Goal: Transaction & Acquisition: Purchase product/service

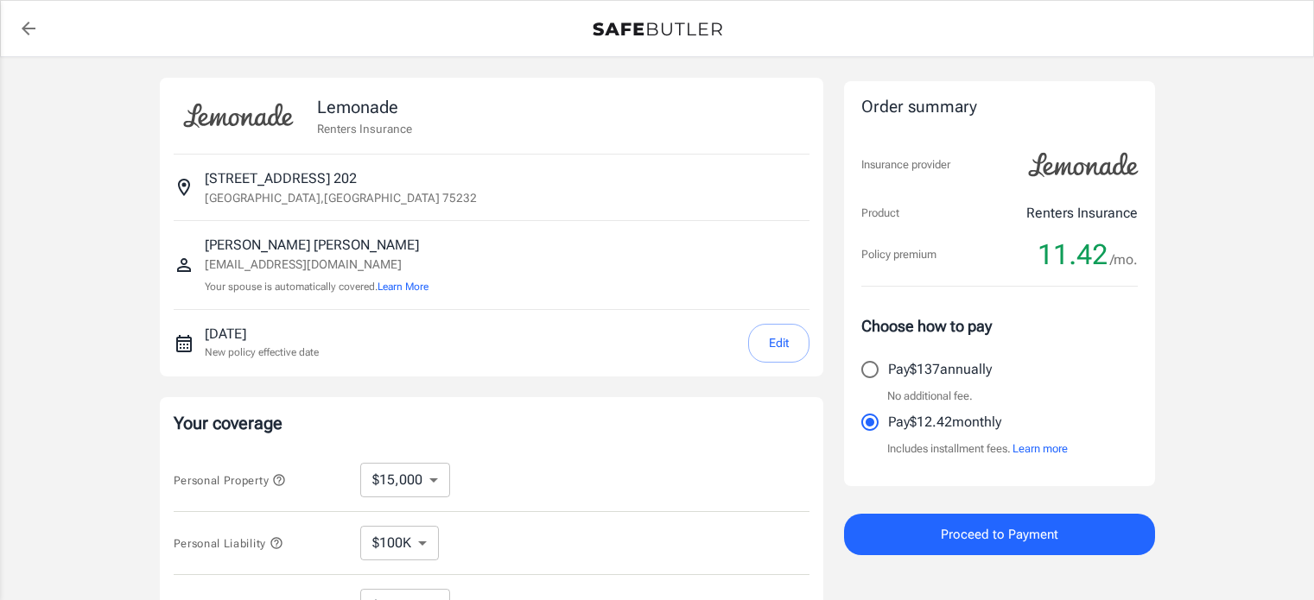
select select "15000"
select select "500"
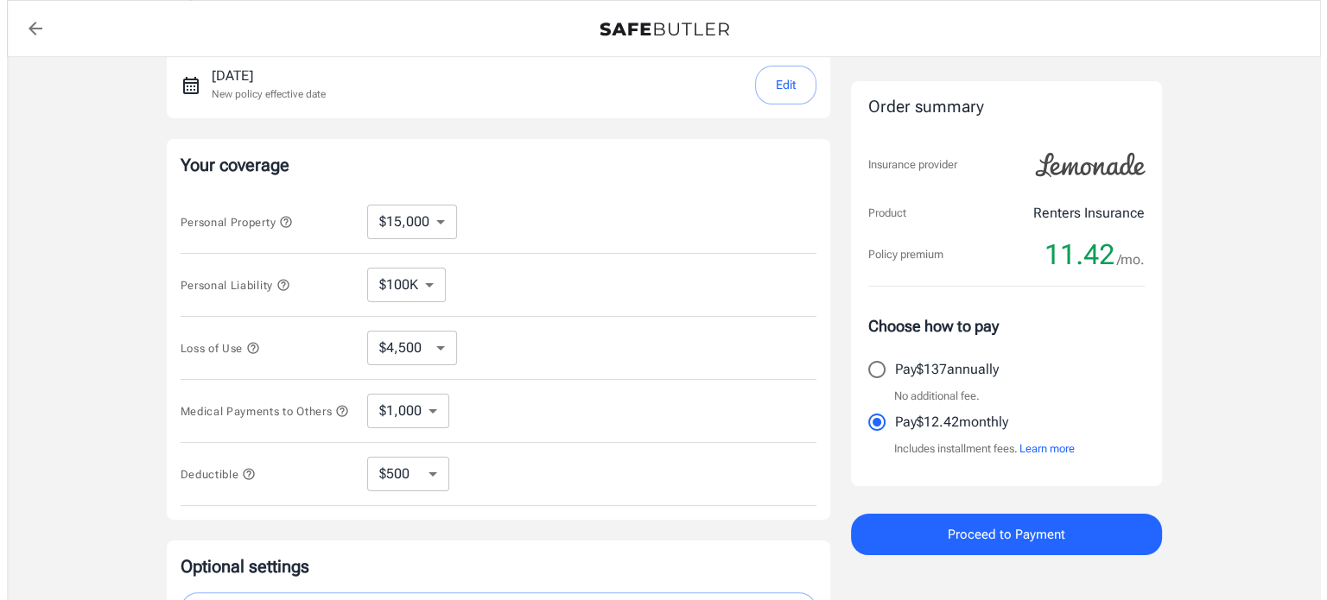
scroll to position [259, 0]
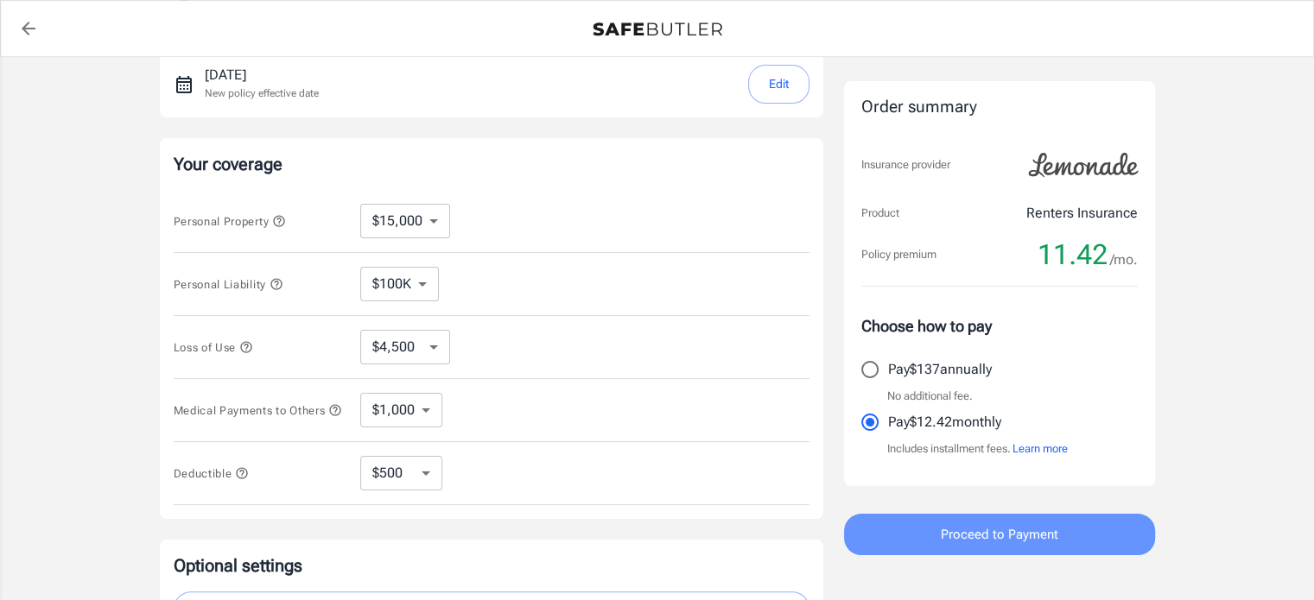
click at [936, 529] on button "Proceed to Payment" at bounding box center [999, 534] width 311 height 41
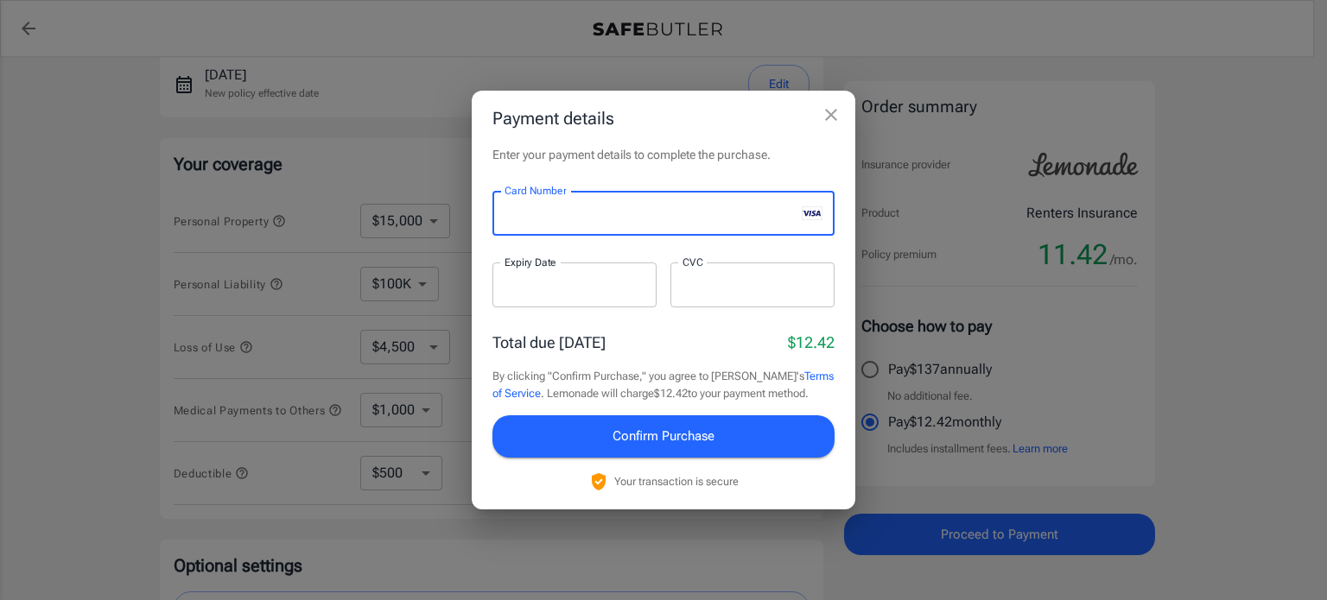
click at [555, 301] on div at bounding box center [574, 285] width 164 height 45
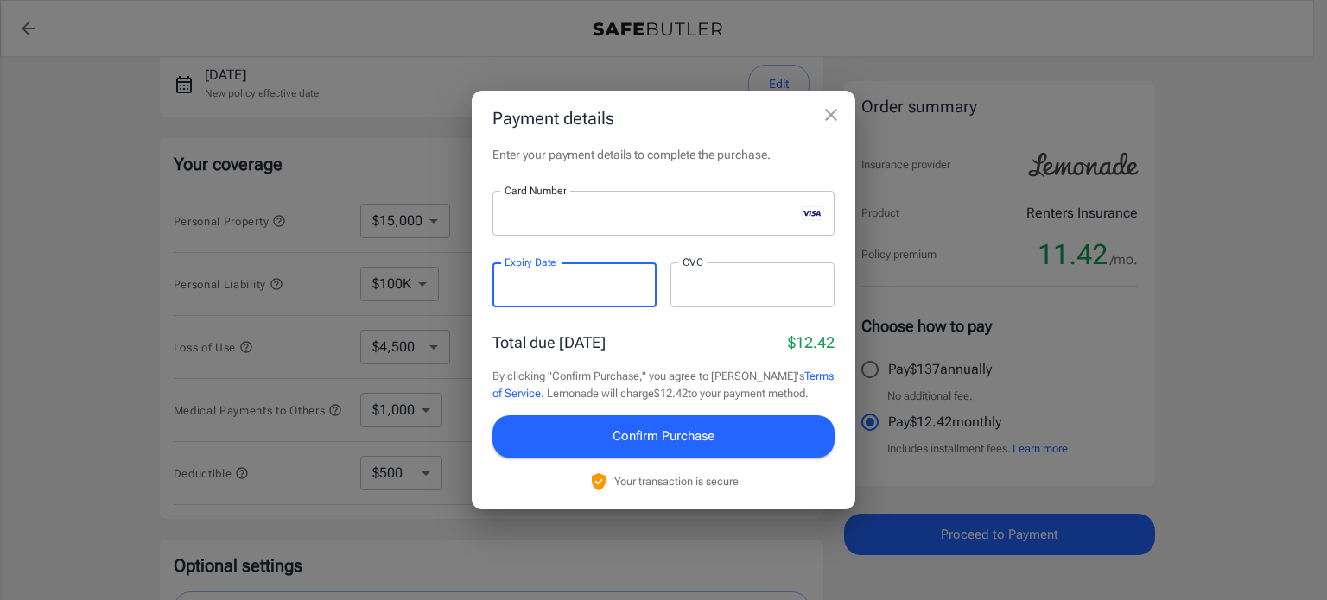
click at [736, 294] on div at bounding box center [752, 285] width 164 height 45
click at [683, 349] on div "Total due today $12.42" at bounding box center [663, 342] width 342 height 23
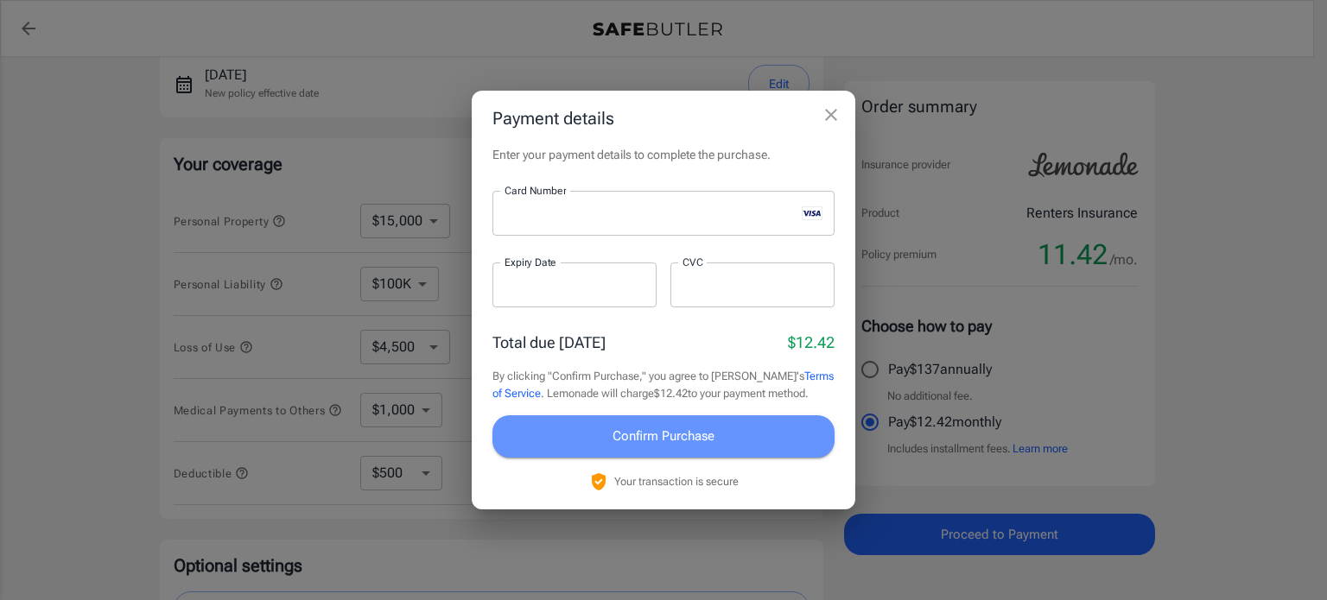
click at [703, 444] on span "Confirm Purchase" at bounding box center [663, 436] width 102 height 22
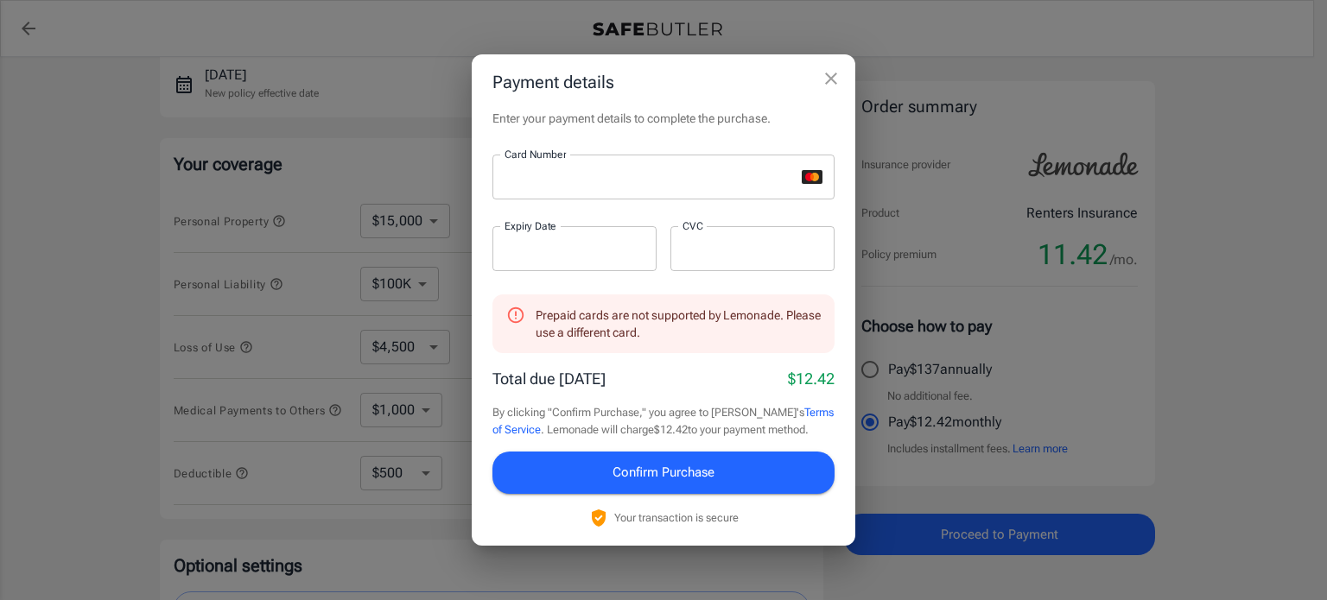
click at [681, 386] on div "Total due today $12.42" at bounding box center [663, 378] width 342 height 23
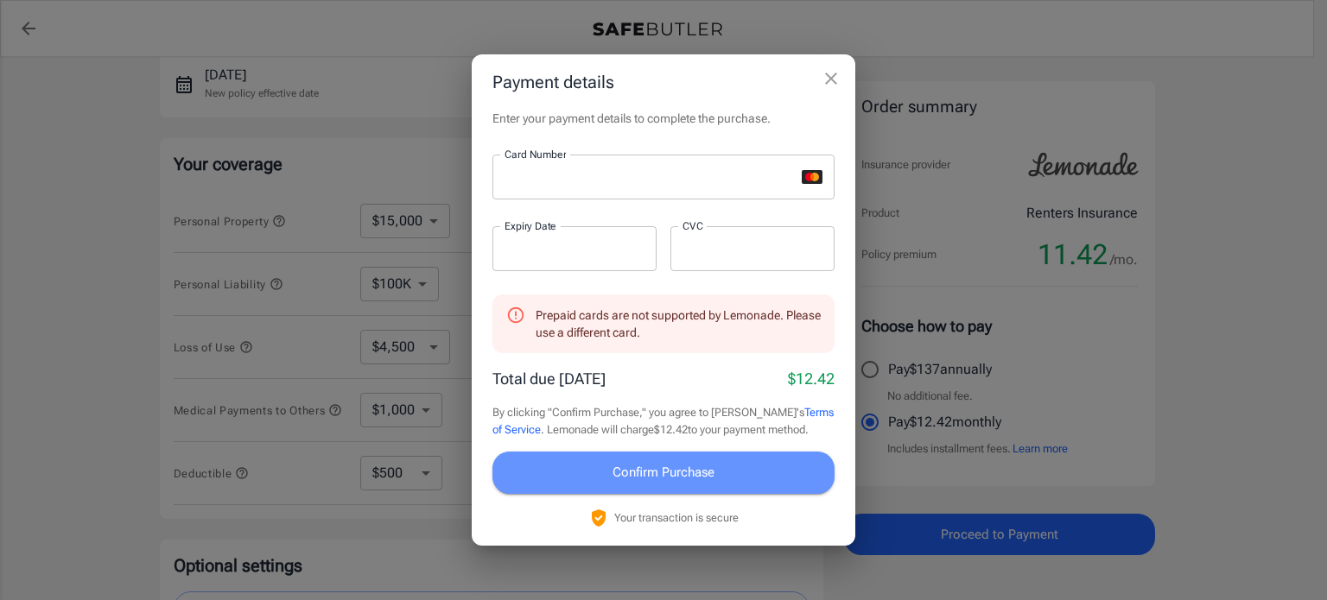
click at [668, 472] on span "Confirm Purchase" at bounding box center [663, 472] width 102 height 22
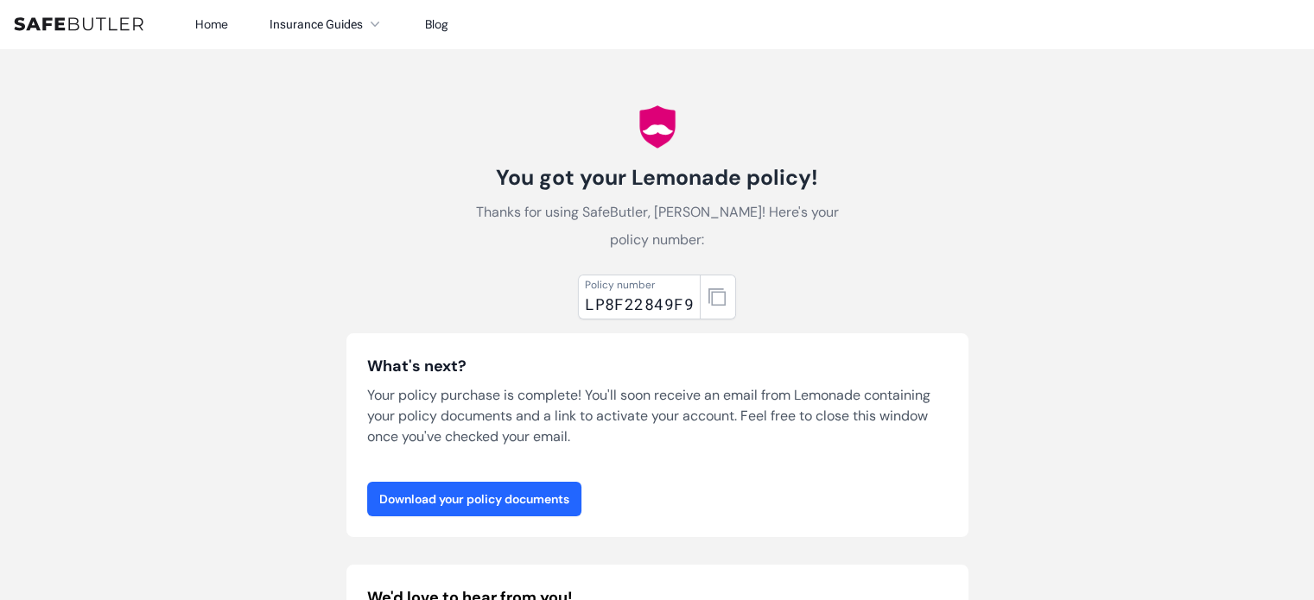
click at [558, 507] on link "Download your policy documents" at bounding box center [474, 499] width 214 height 35
click at [706, 294] on button "button" at bounding box center [718, 297] width 36 height 45
